Goal: Navigation & Orientation: Find specific page/section

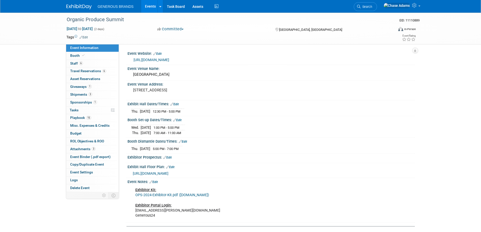
click at [80, 7] on img at bounding box center [78, 6] width 25 height 5
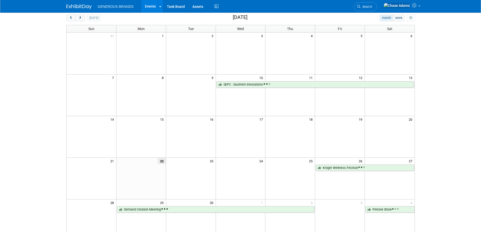
scroll to position [76, 0]
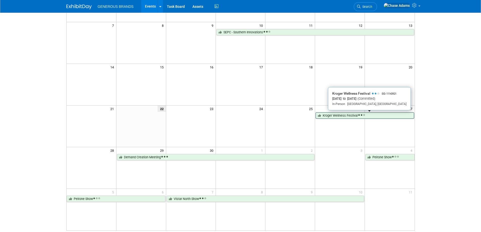
click at [341, 116] on link "Kroger Wellness Festival" at bounding box center [365, 115] width 98 height 7
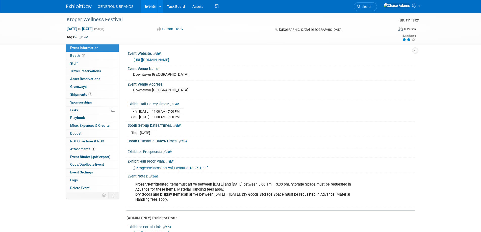
click at [169, 60] on link "[URL][DOMAIN_NAME]" at bounding box center [152, 60] width 36 height 4
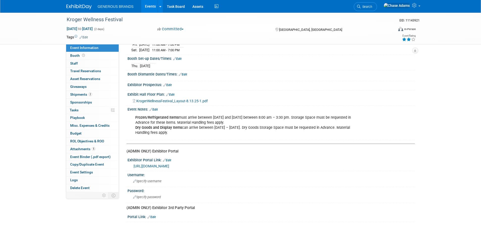
scroll to position [111, 0]
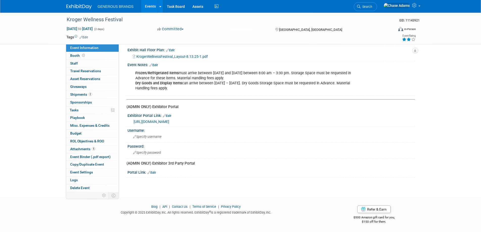
click at [169, 120] on link "[URL][DOMAIN_NAME]" at bounding box center [152, 122] width 36 height 4
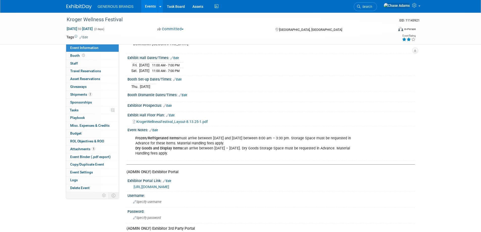
scroll to position [0, 0]
